Goal: Transaction & Acquisition: Purchase product/service

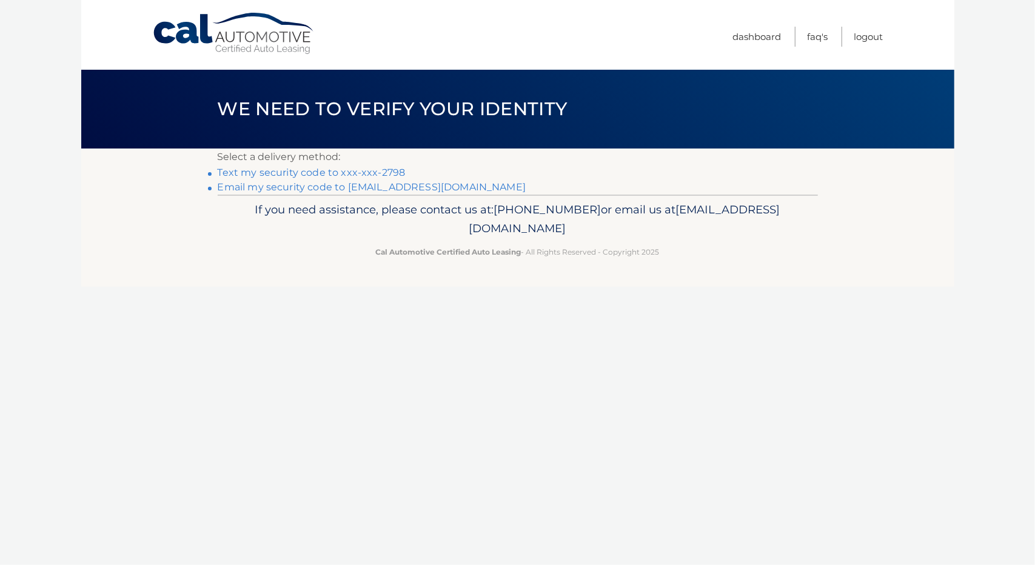
click at [371, 174] on link "Text my security code to xxx-xxx-2798" at bounding box center [312, 173] width 188 height 12
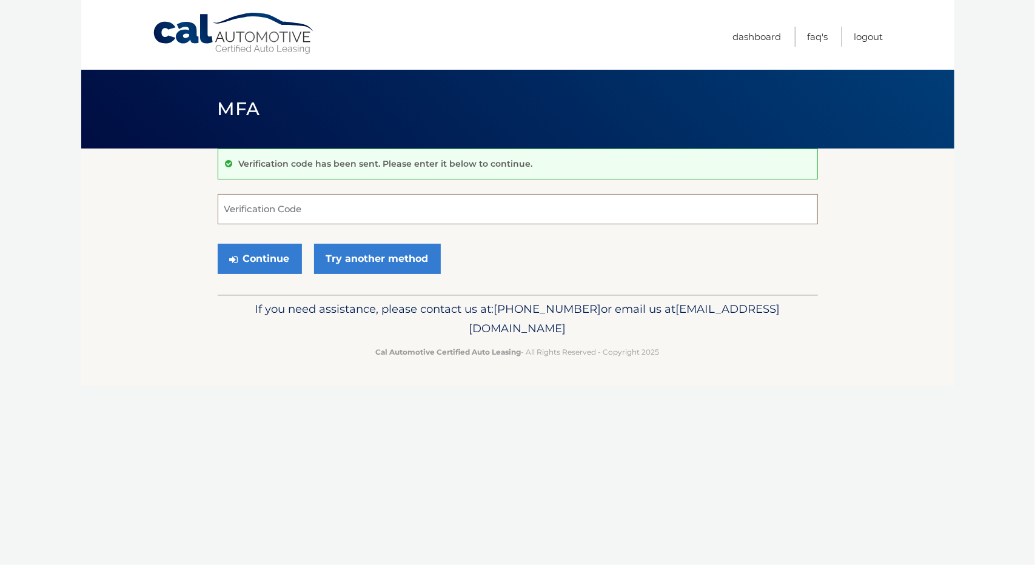
click at [361, 210] on input "Verification Code" at bounding box center [518, 209] width 600 height 30
type input "841454"
click at [276, 250] on button "Continue" at bounding box center [260, 259] width 84 height 30
click at [274, 265] on button "Continue" at bounding box center [260, 259] width 84 height 30
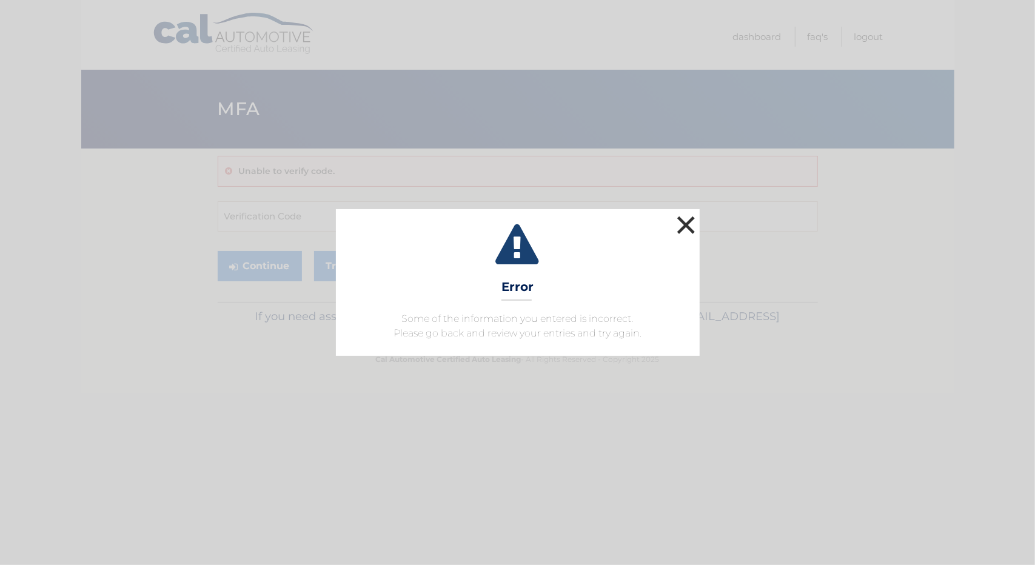
click at [689, 226] on button "×" at bounding box center [686, 225] width 24 height 24
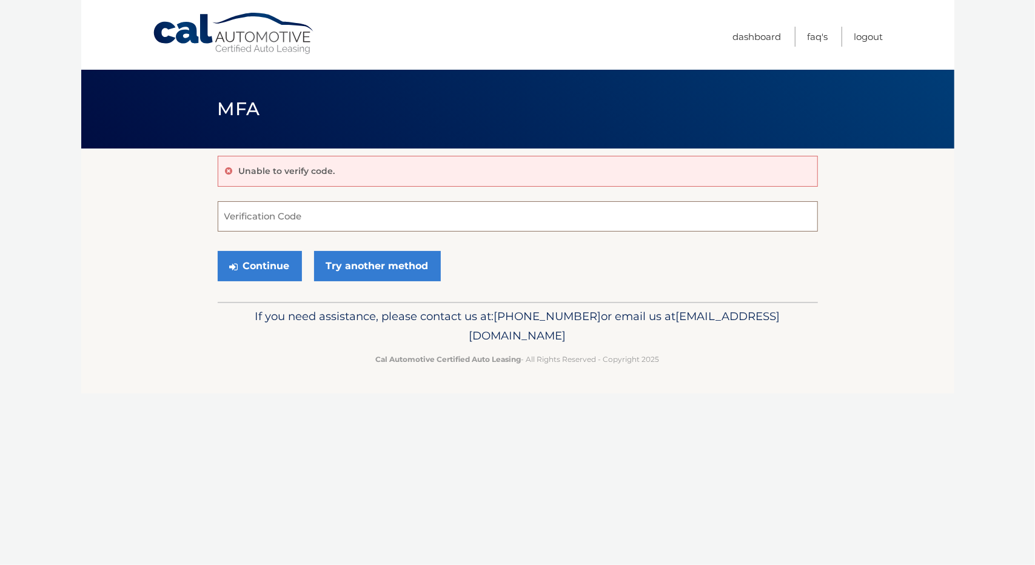
click at [331, 219] on input "Verification Code" at bounding box center [518, 216] width 600 height 30
type input "841454"
click at [218, 251] on button "Continue" at bounding box center [260, 266] width 84 height 30
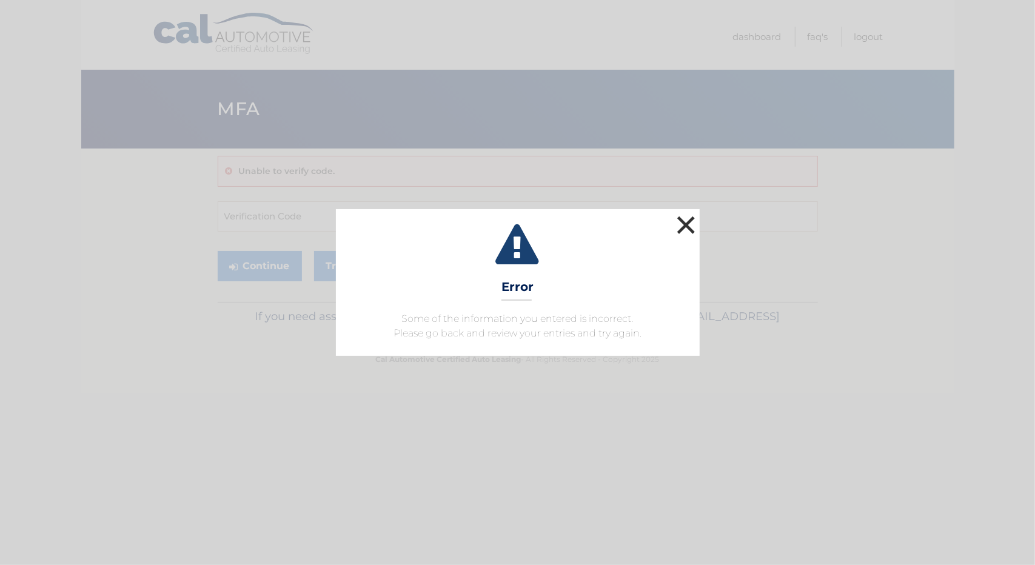
click at [685, 225] on button "×" at bounding box center [686, 225] width 24 height 24
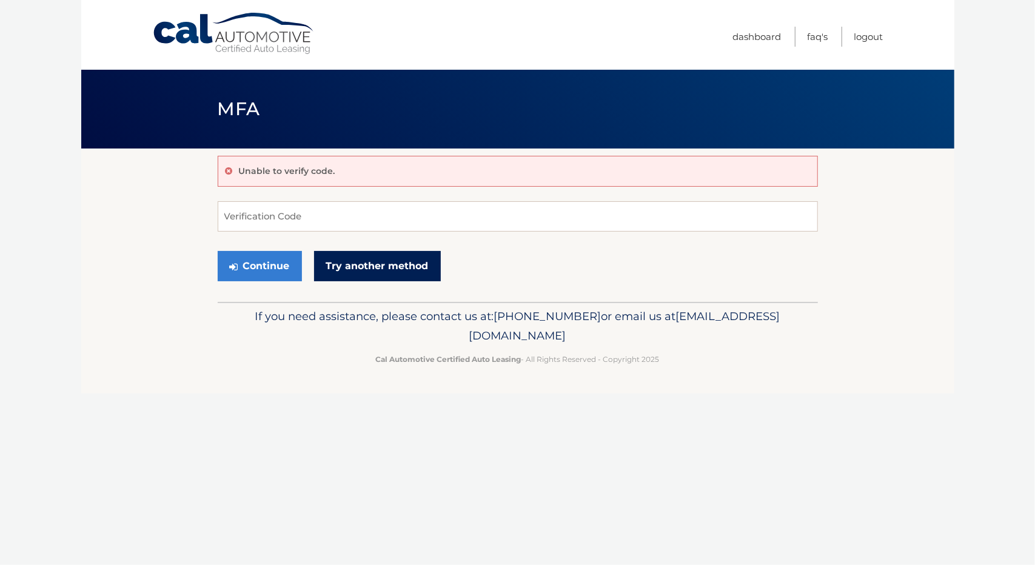
click at [377, 269] on link "Try another method" at bounding box center [377, 266] width 127 height 30
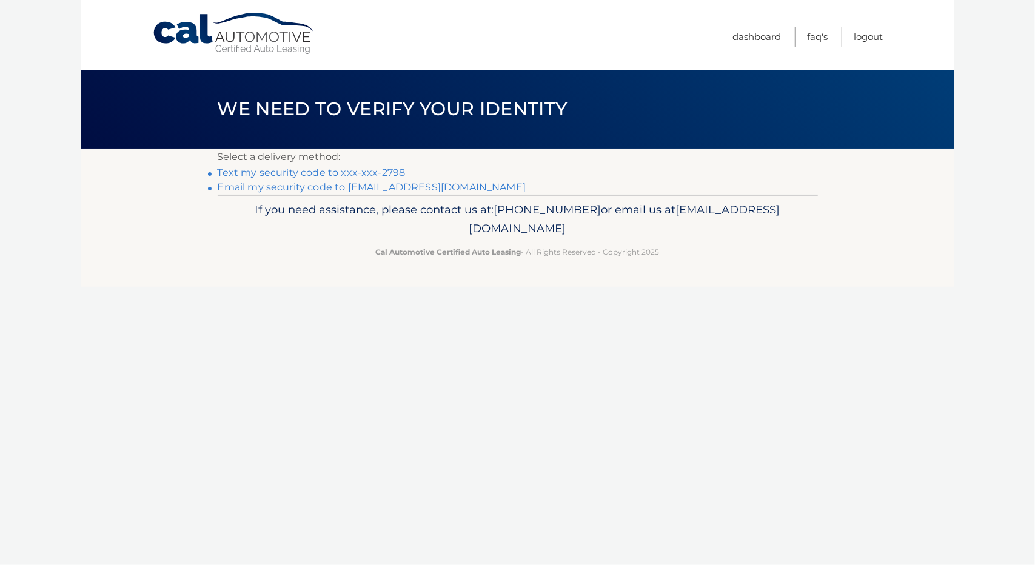
click at [371, 170] on link "Text my security code to xxx-xxx-2798" at bounding box center [312, 173] width 188 height 12
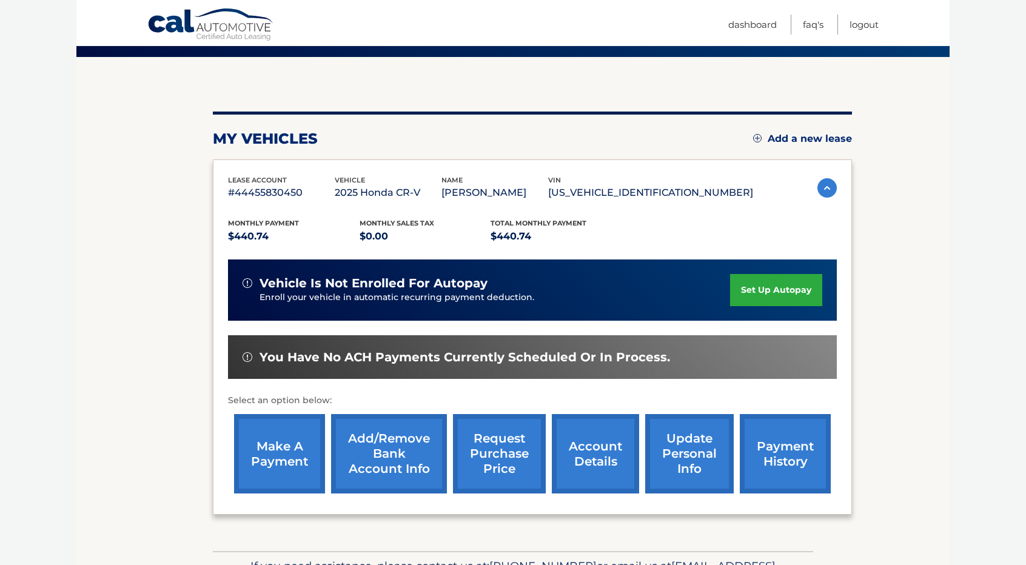
scroll to position [121, 0]
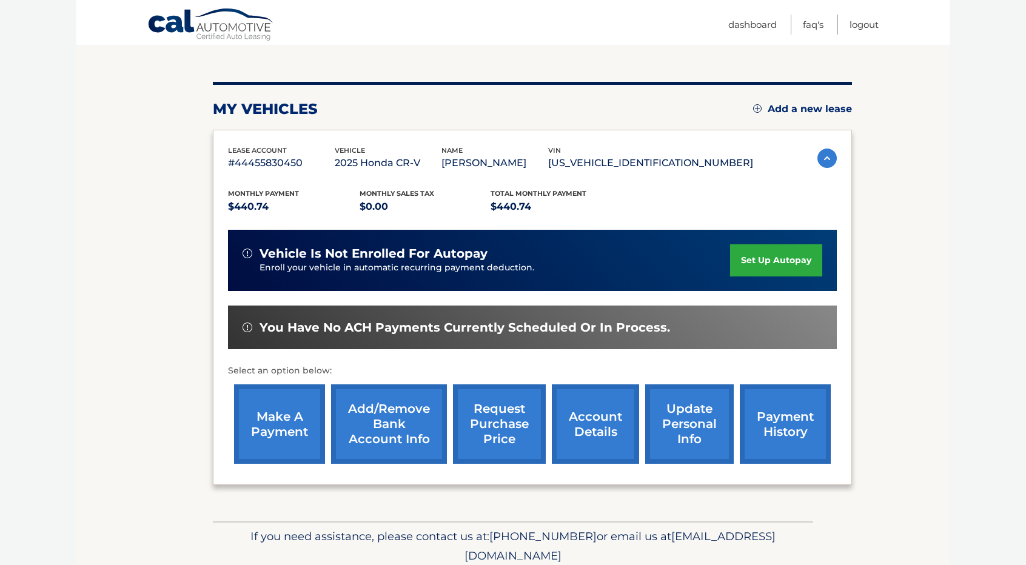
click at [274, 424] on link "make a payment" at bounding box center [279, 423] width 91 height 79
click at [768, 447] on link "payment history" at bounding box center [785, 423] width 91 height 79
click at [283, 429] on link "make a payment" at bounding box center [279, 423] width 91 height 79
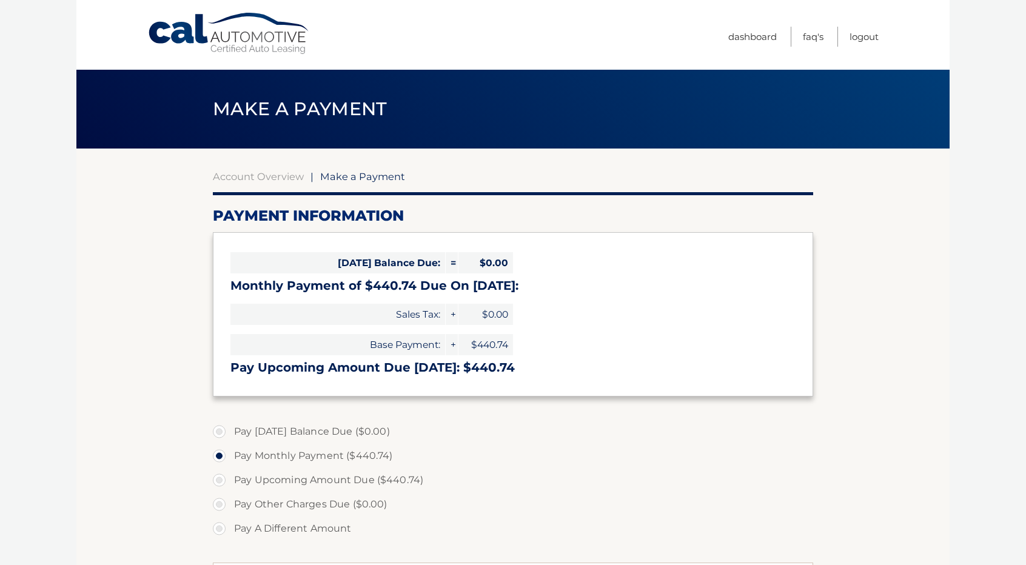
select select "MTExMzdhNTItY2IyZC00NDQ2LTg4NjQtNWQwZWZmZDRkOWNl"
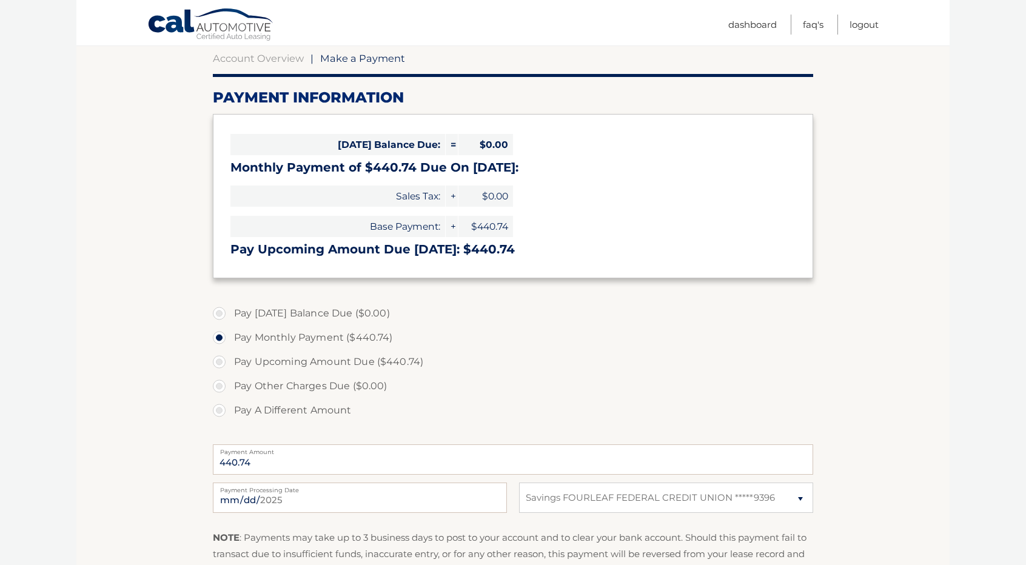
scroll to position [301, 0]
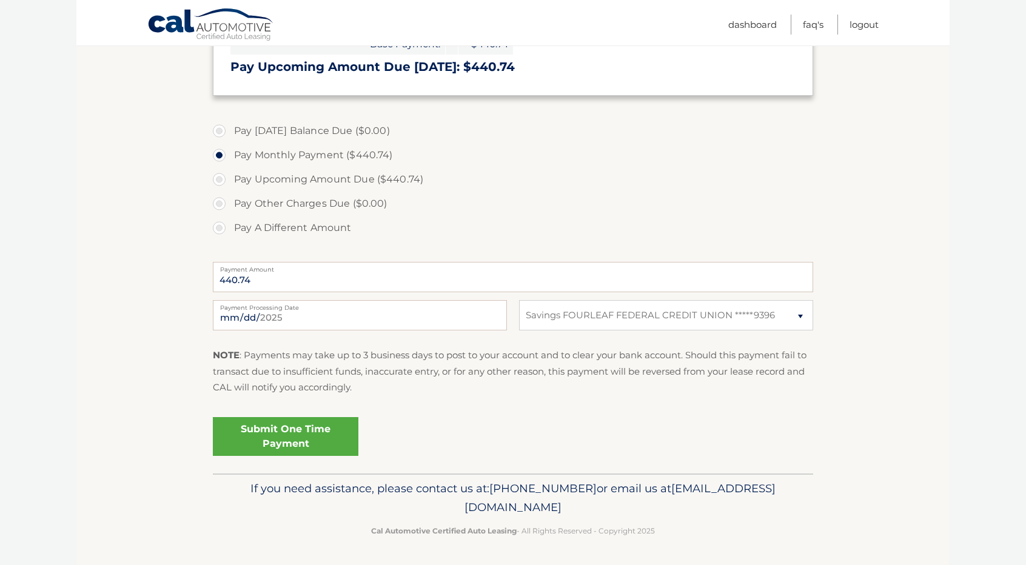
click at [221, 205] on label "Pay Other Charges Due ($0.00)" at bounding box center [513, 204] width 600 height 24
drag, startPoint x: 220, startPoint y: 133, endPoint x: 514, endPoint y: 178, distance: 297.5
click at [514, 178] on label "Pay Upcoming Amount Due ($440.74)" at bounding box center [513, 179] width 600 height 24
click at [230, 178] on input "Pay Upcoming Amount Due ($440.74)" at bounding box center [224, 176] width 12 height 19
radio input "true"
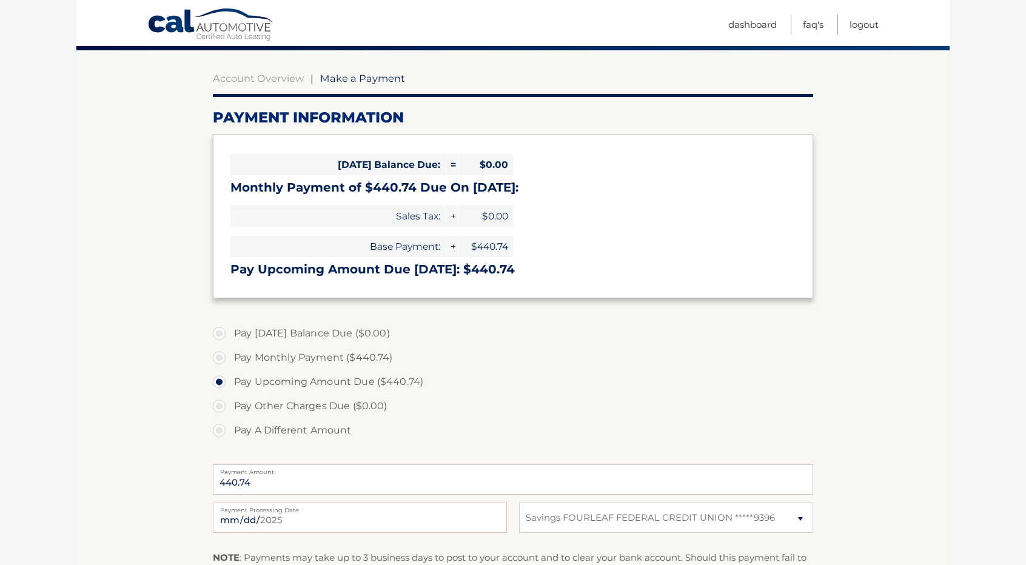
scroll to position [61, 0]
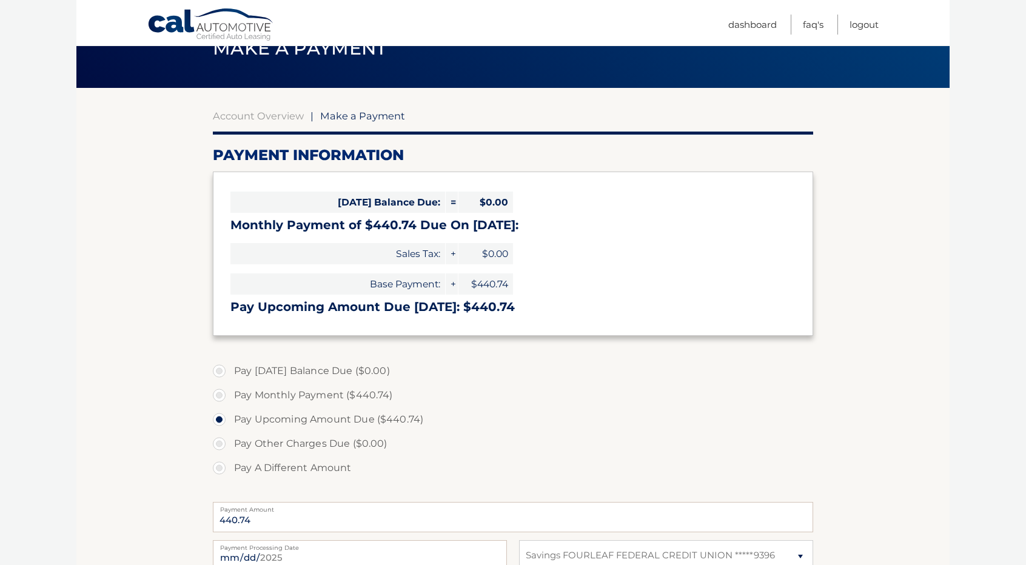
click at [485, 254] on span "$0.00" at bounding box center [485, 253] width 55 height 21
click at [506, 284] on span "$440.74" at bounding box center [485, 284] width 55 height 21
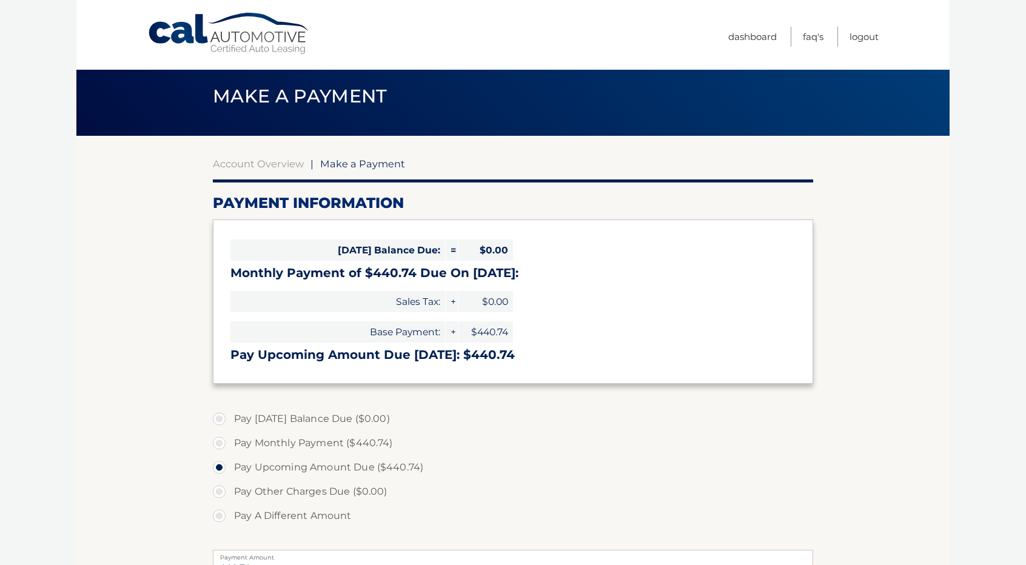
scroll to position [0, 0]
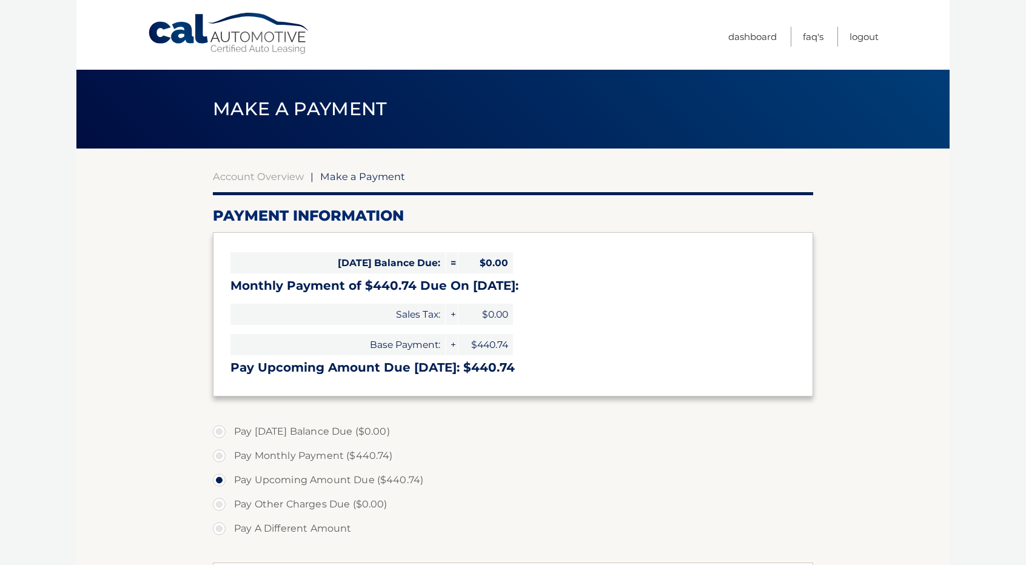
click at [381, 177] on span "Make a Payment" at bounding box center [362, 176] width 85 height 12
drag, startPoint x: 58, startPoint y: 1, endPoint x: 51, endPoint y: -1, distance: 7.5
click at [51, 0] on body "Cal Automotive Menu Dashboard FAQ's Logout |" at bounding box center [513, 282] width 1026 height 565
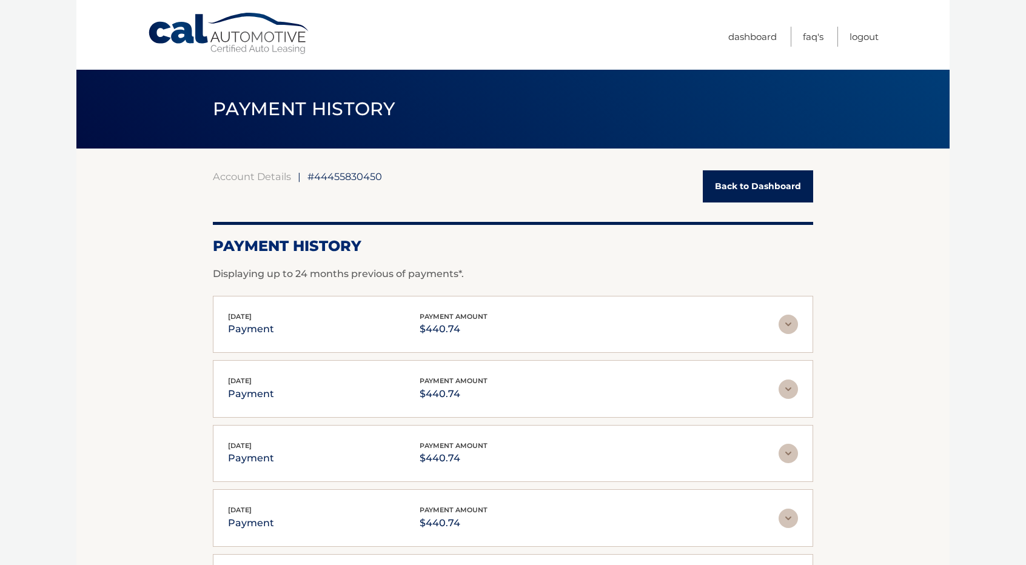
click at [790, 320] on img at bounding box center [788, 324] width 19 height 19
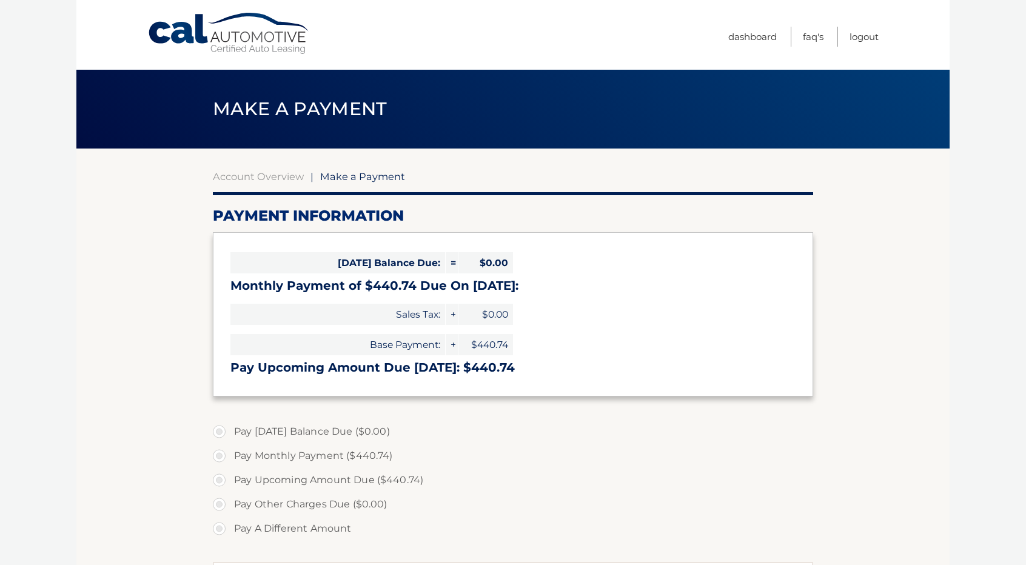
select select "MTExMzdhNTItY2IyZC00NDQ2LTg4NjQtNWQwZWZmZDRkOWNl"
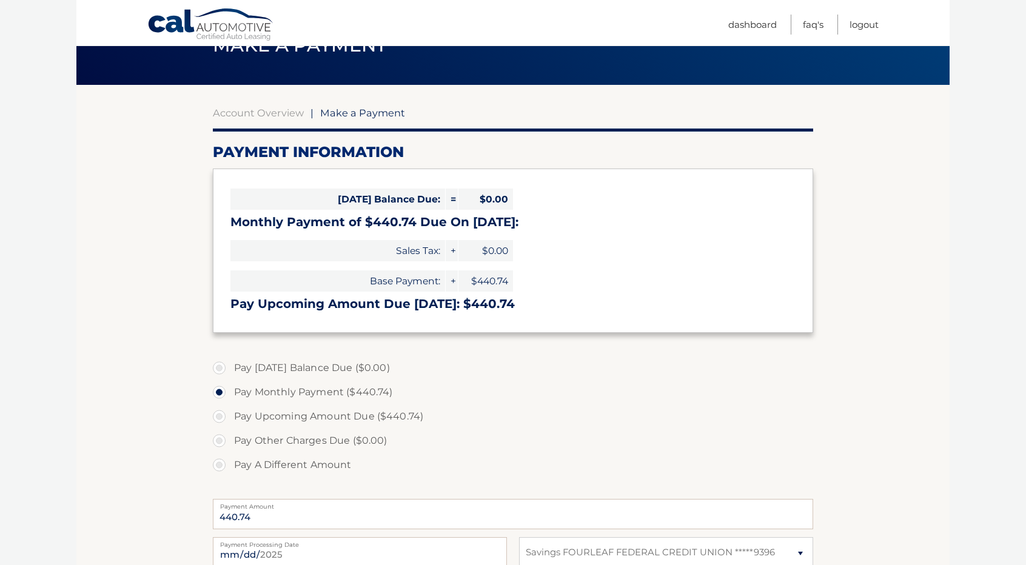
scroll to position [58, 0]
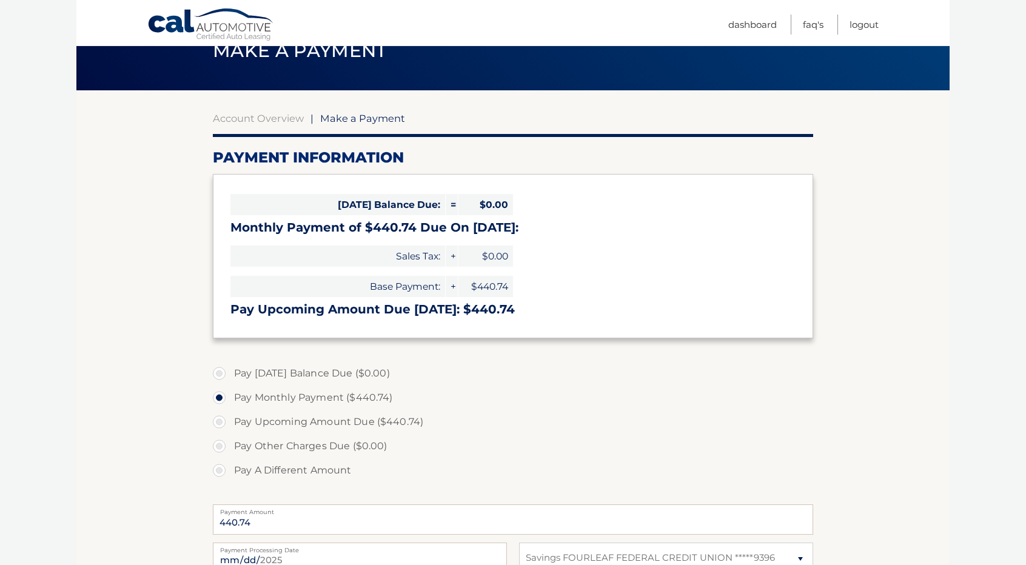
click at [537, 468] on label "Pay A Different Amount" at bounding box center [513, 470] width 600 height 24
click at [230, 468] on input "Pay A Different Amount" at bounding box center [224, 467] width 12 height 19
radio input "true"
click at [559, 406] on label "Pay Monthly Payment ($440.74)" at bounding box center [513, 398] width 600 height 24
click at [230, 405] on input "Pay Monthly Payment ($440.74)" at bounding box center [224, 395] width 12 height 19
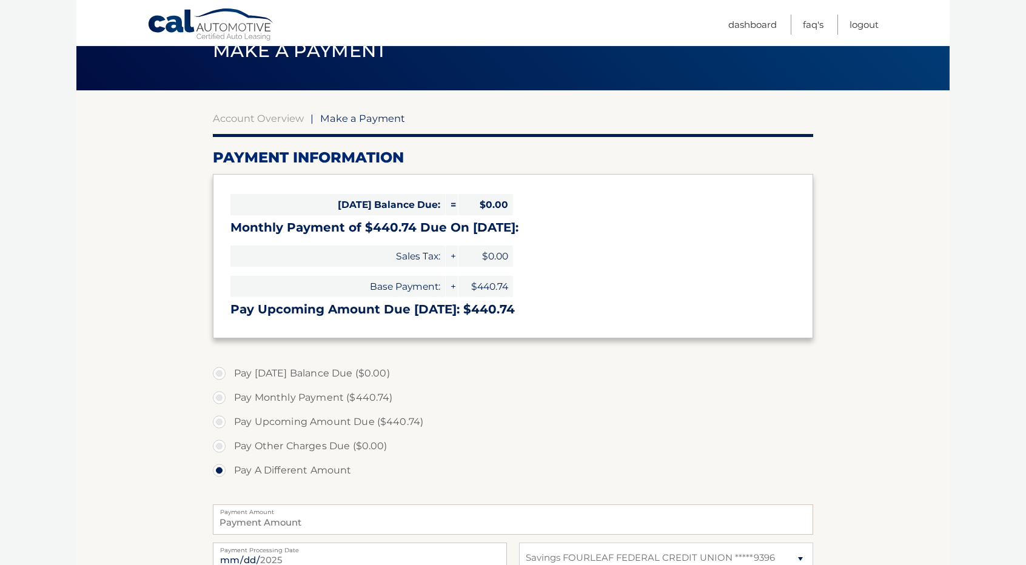
radio input "true"
type input "440.74"
drag, startPoint x: 559, startPoint y: 406, endPoint x: 221, endPoint y: 427, distance: 338.4
click at [221, 427] on label "Pay Upcoming Amount Due ($440.74)" at bounding box center [513, 422] width 600 height 24
click at [221, 427] on input "Pay Upcoming Amount Due ($440.74)" at bounding box center [224, 419] width 12 height 19
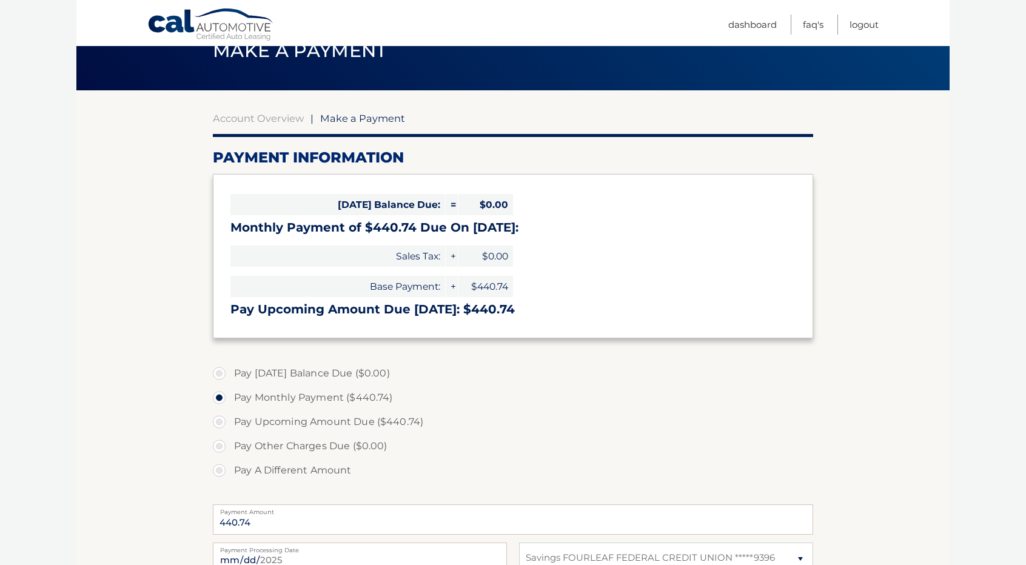
radio input "true"
click at [222, 475] on label "Pay A Different Amount" at bounding box center [513, 470] width 600 height 24
click at [222, 475] on input "Pay A Different Amount" at bounding box center [224, 467] width 12 height 19
radio input "true"
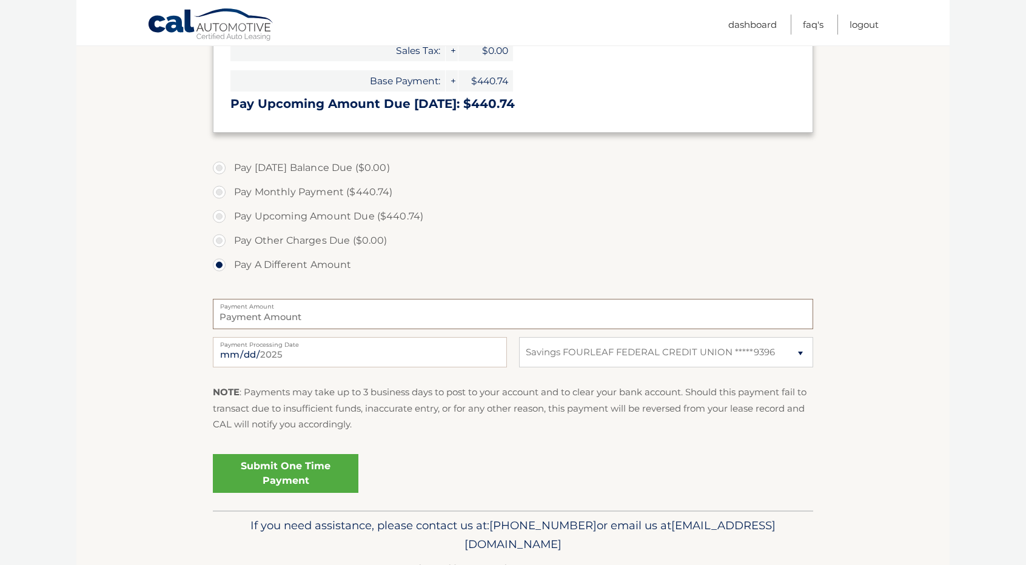
scroll to position [301, 0]
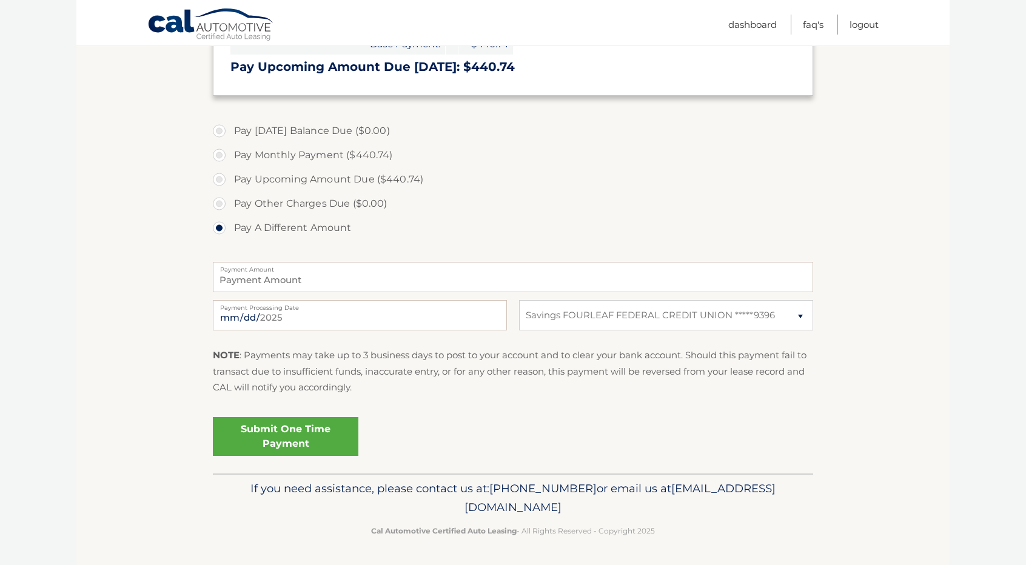
click at [219, 206] on label "Pay Other Charges Due ($0.00)" at bounding box center [513, 204] width 600 height 24
click at [216, 157] on label "Pay Monthly Payment ($440.74)" at bounding box center [513, 155] width 600 height 24
click at [218, 157] on input "Pay Monthly Payment ($440.74)" at bounding box center [224, 152] width 12 height 19
radio input "true"
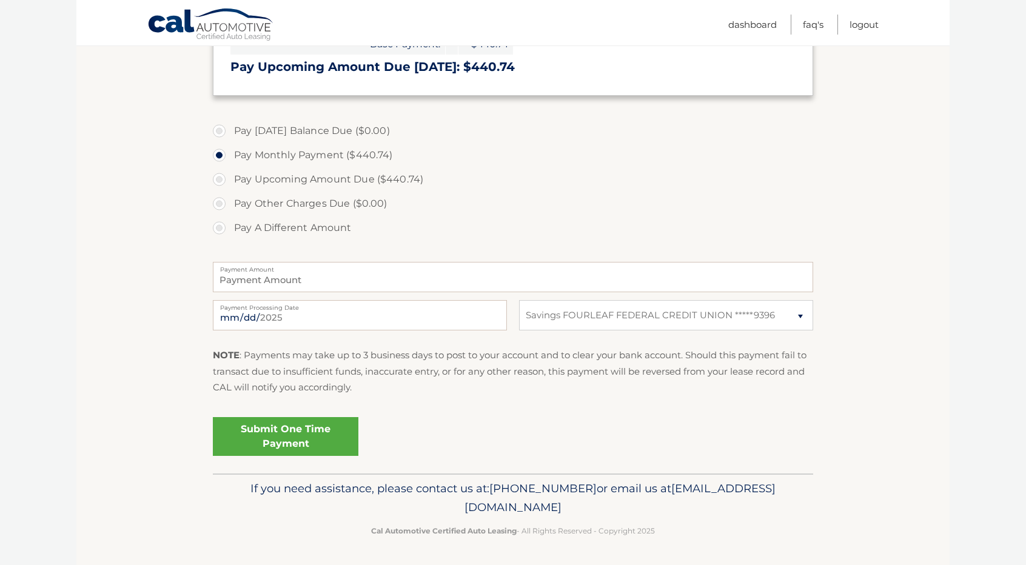
type input "440.74"
click at [217, 133] on label "Pay [DATE] Balance Due ($0.00)" at bounding box center [513, 131] width 600 height 24
click at [217, 180] on label "Pay Upcoming Amount Due ($440.74)" at bounding box center [513, 179] width 600 height 24
click at [218, 180] on input "Pay Upcoming Amount Due ($440.74)" at bounding box center [224, 176] width 12 height 19
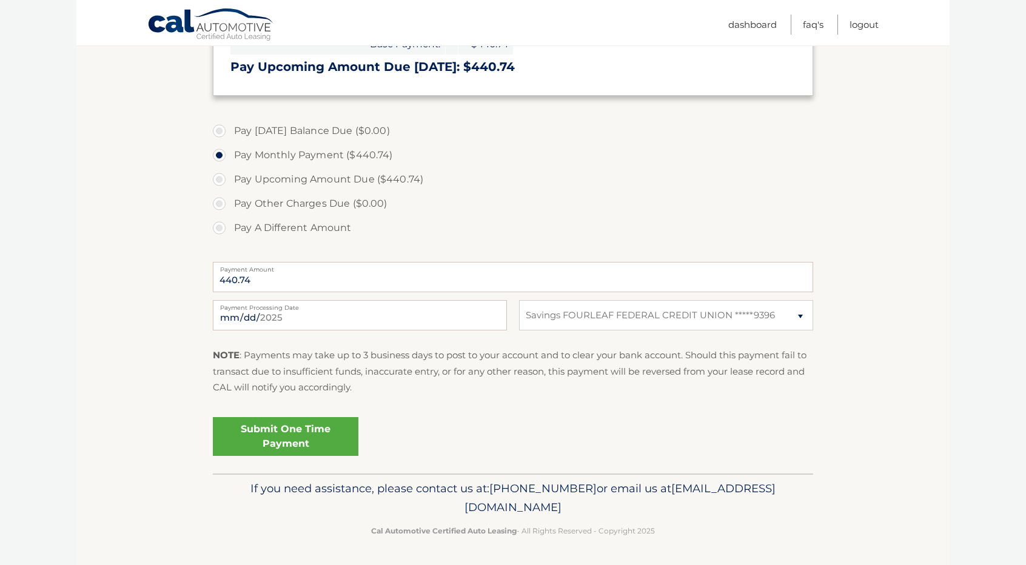
radio input "true"
click at [222, 230] on label "Pay A Different Amount" at bounding box center [513, 228] width 600 height 24
click at [222, 230] on input "Pay A Different Amount" at bounding box center [224, 225] width 12 height 19
radio input "true"
click at [346, 281] on input "Payment Amount" at bounding box center [513, 277] width 600 height 30
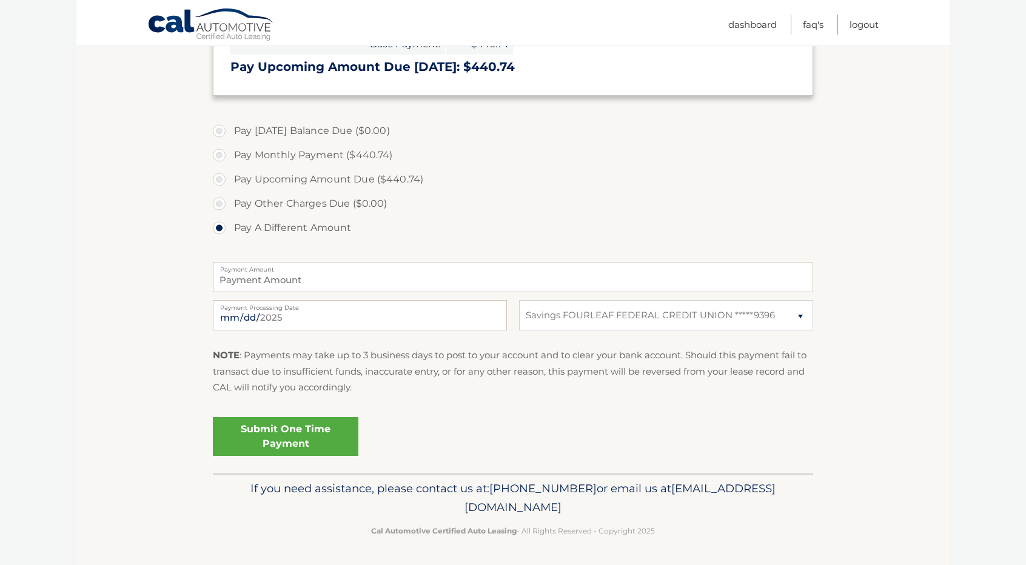
click at [428, 217] on label "Pay A Different Amount" at bounding box center [513, 228] width 600 height 24
click at [230, 217] on input "Pay A Different Amount" at bounding box center [224, 225] width 12 height 19
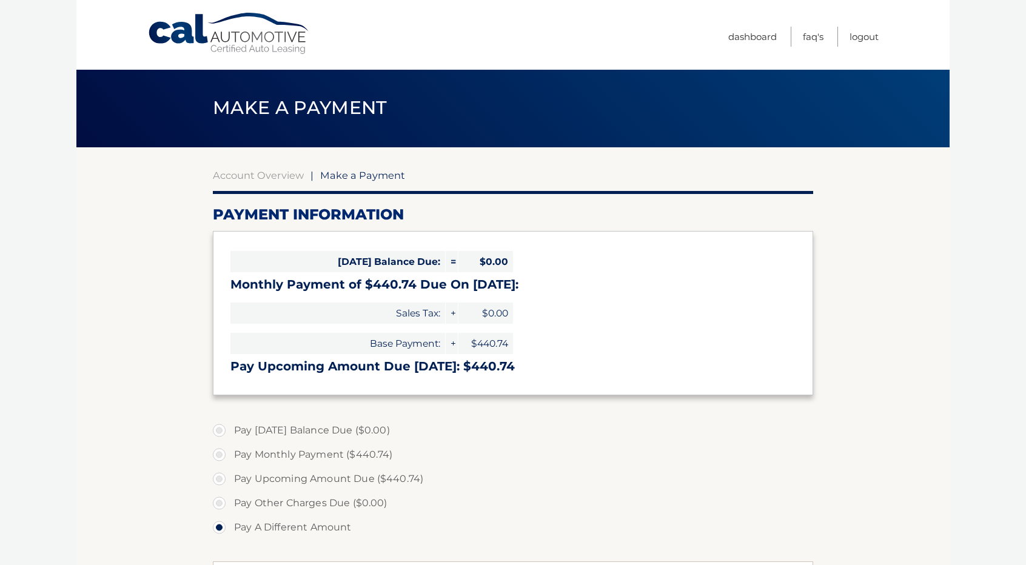
scroll to position [0, 0]
